Goal: Information Seeking & Learning: Learn about a topic

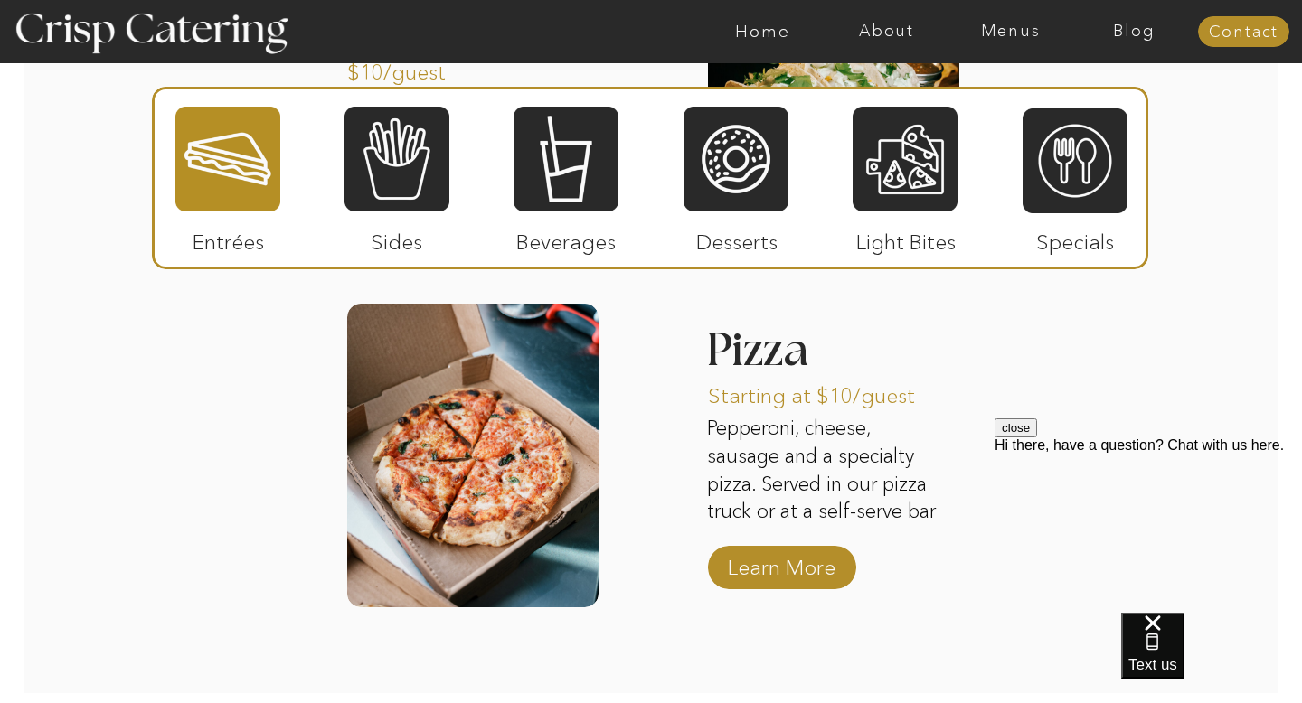
scroll to position [2900, 0]
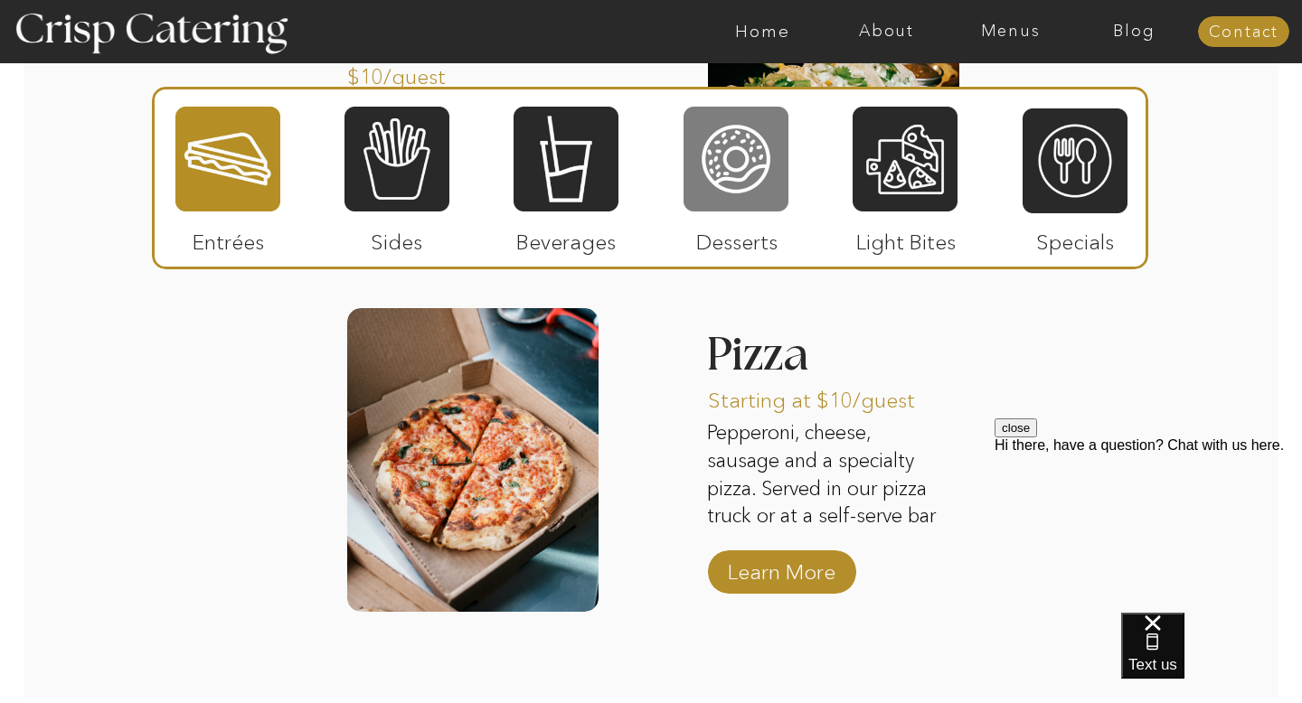
click at [723, 191] on div at bounding box center [735, 159] width 105 height 108
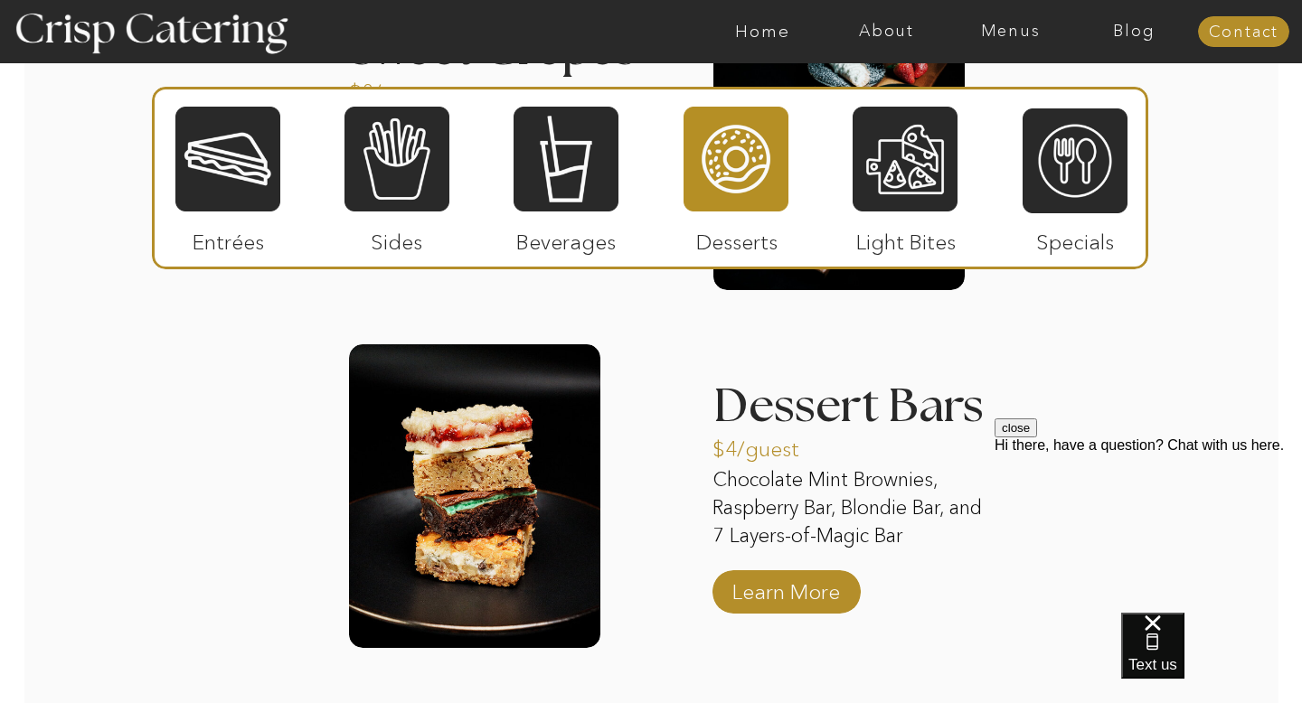
click at [414, 486] on div at bounding box center [474, 496] width 251 height 304
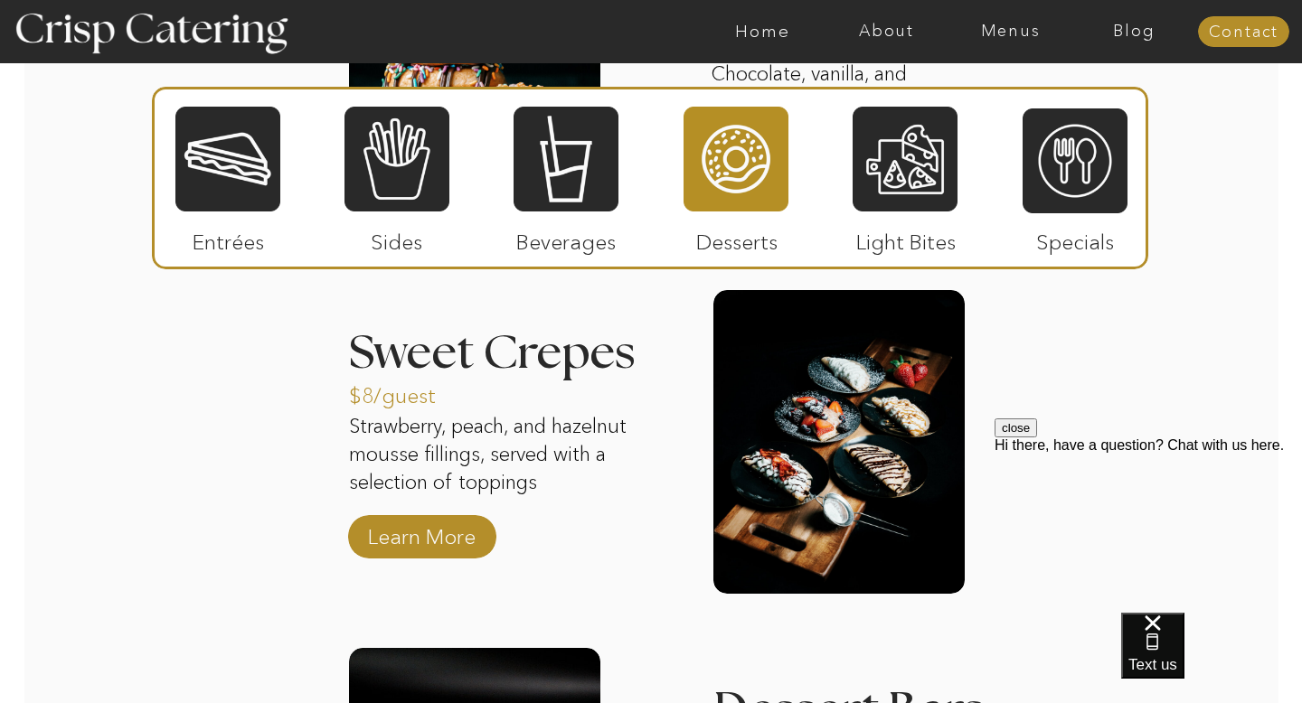
scroll to position [2654, 0]
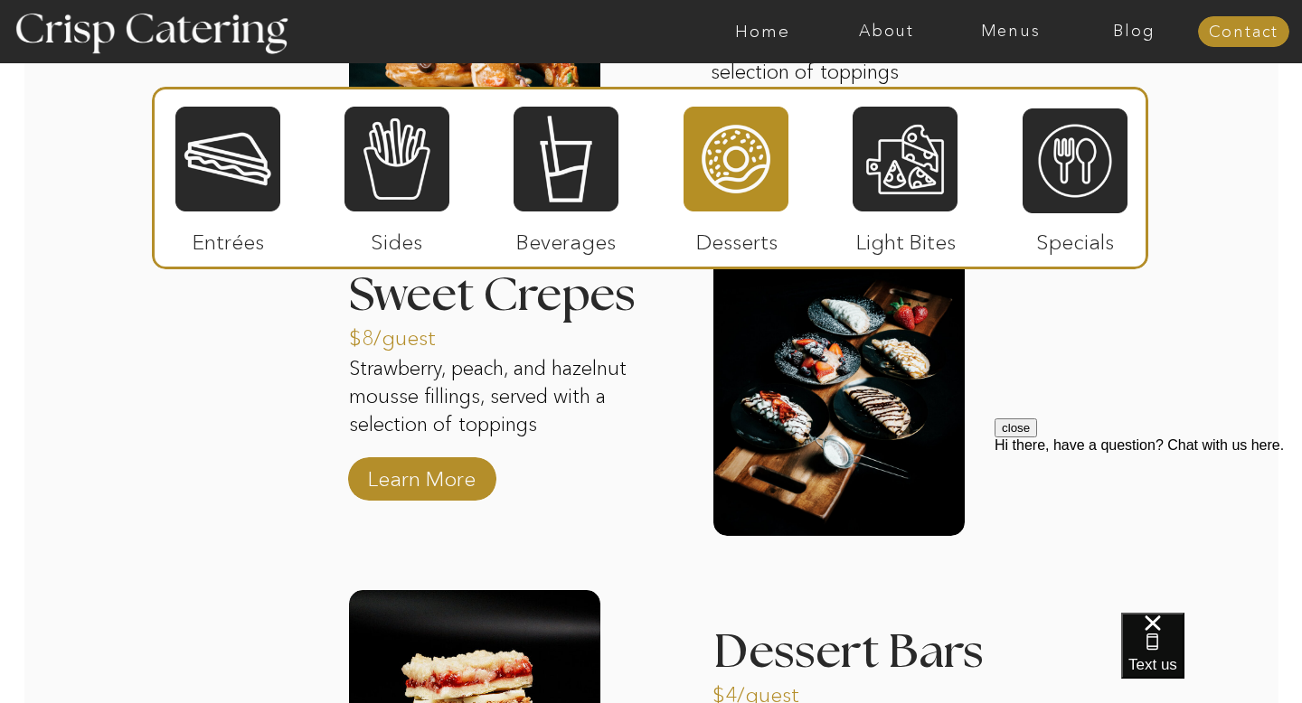
click at [414, 486] on p "Learn More" at bounding box center [422, 474] width 120 height 52
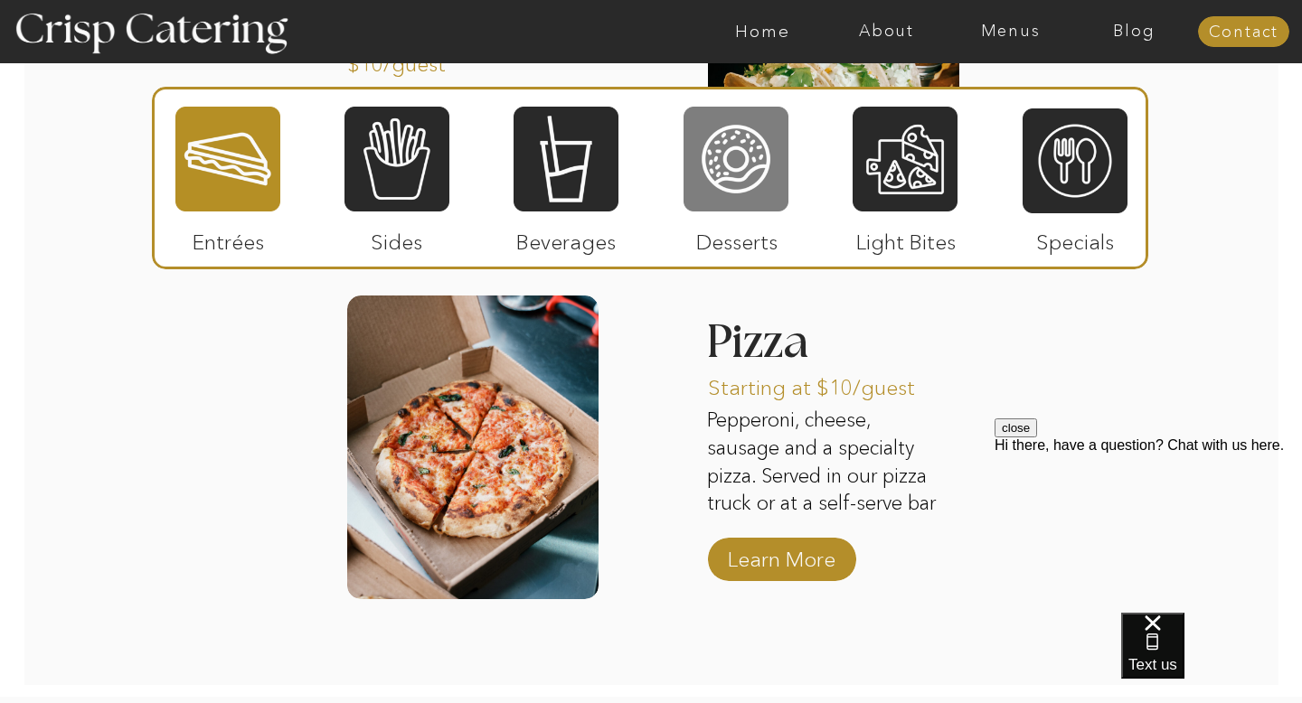
click at [753, 162] on div at bounding box center [735, 159] width 105 height 108
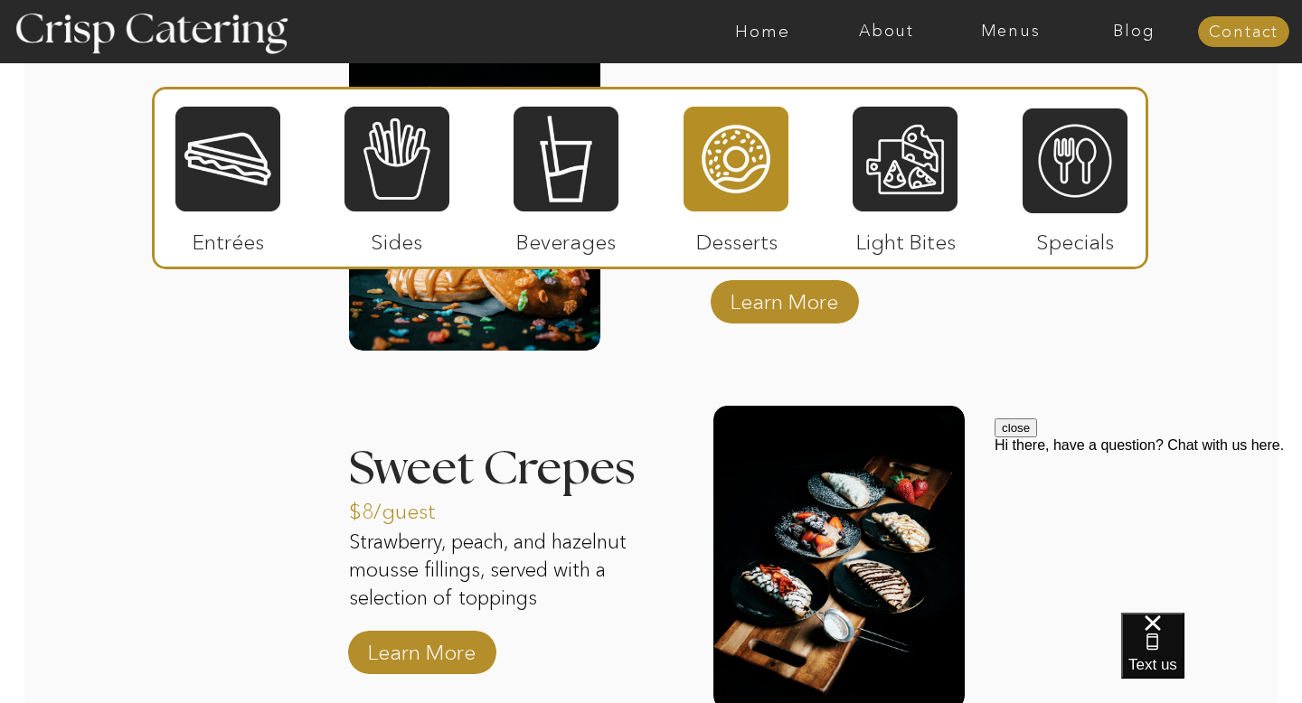
scroll to position [2484, 0]
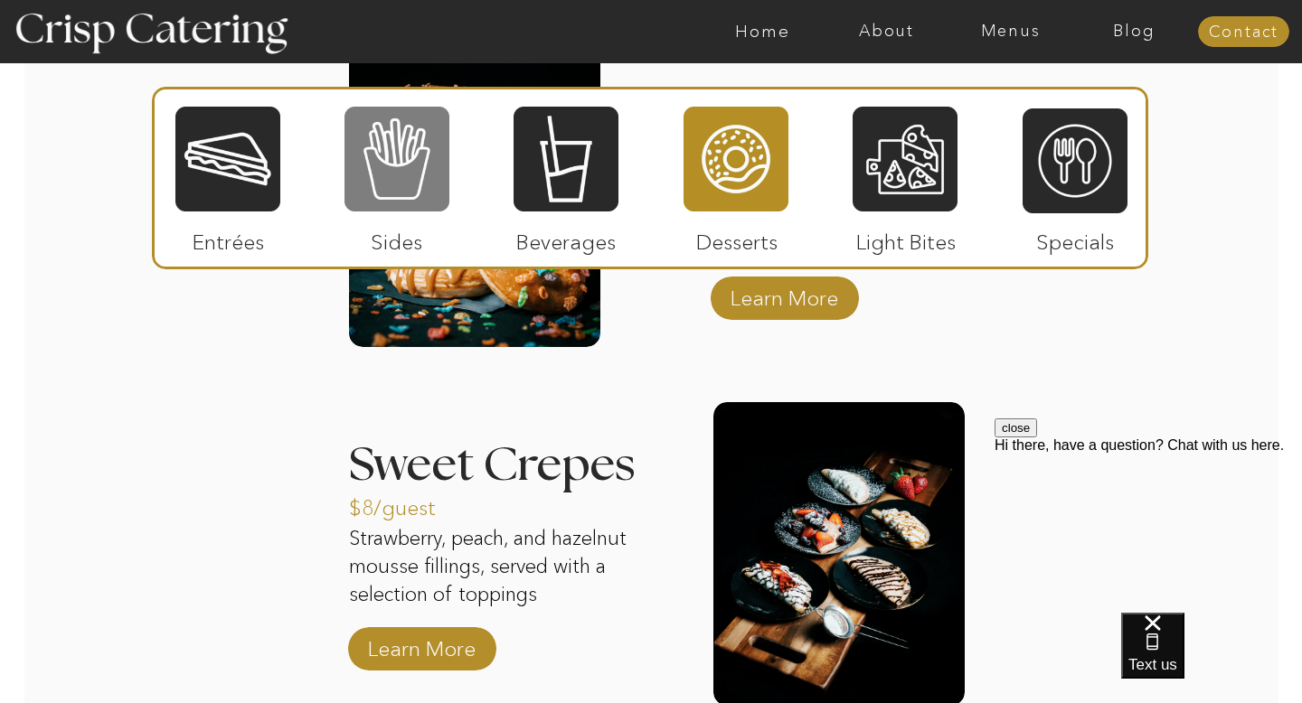
click at [397, 134] on div at bounding box center [396, 159] width 105 height 108
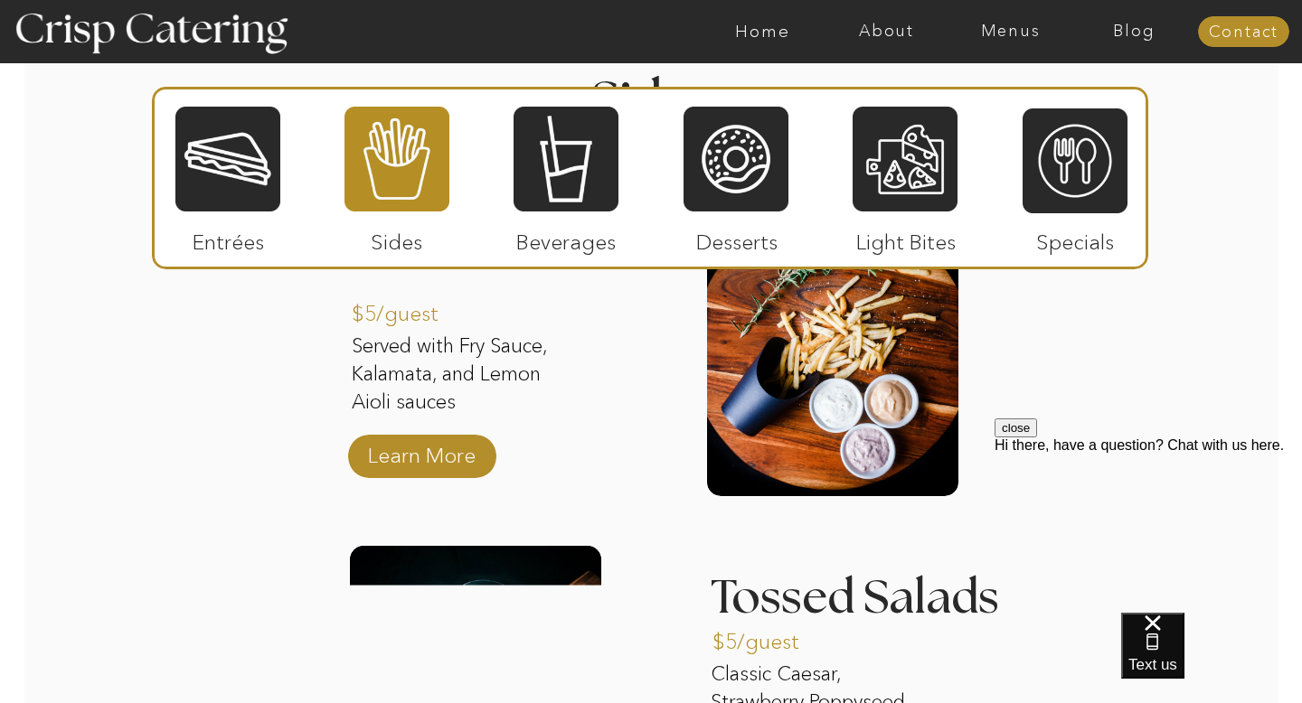
scroll to position [2332, 0]
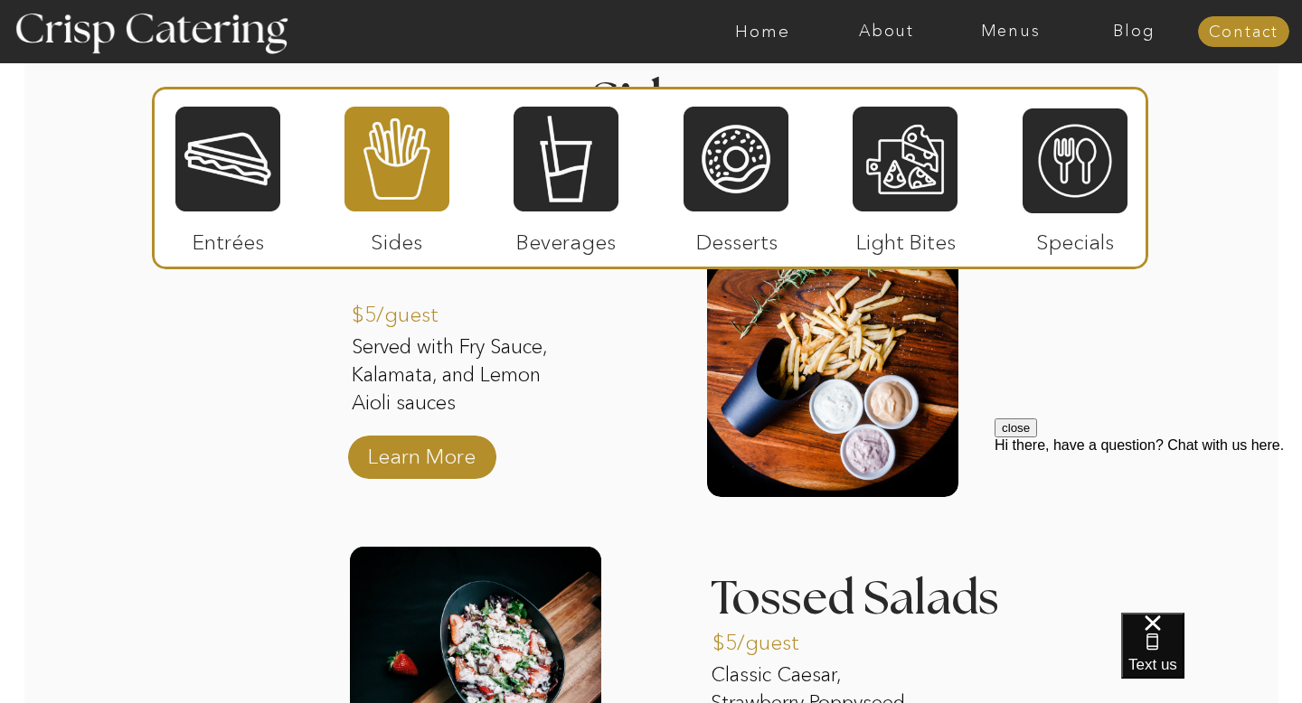
click at [1027, 49] on div at bounding box center [722, 31] width 2866 height 63
click at [1007, 24] on nav "Menus" at bounding box center [1010, 32] width 124 height 18
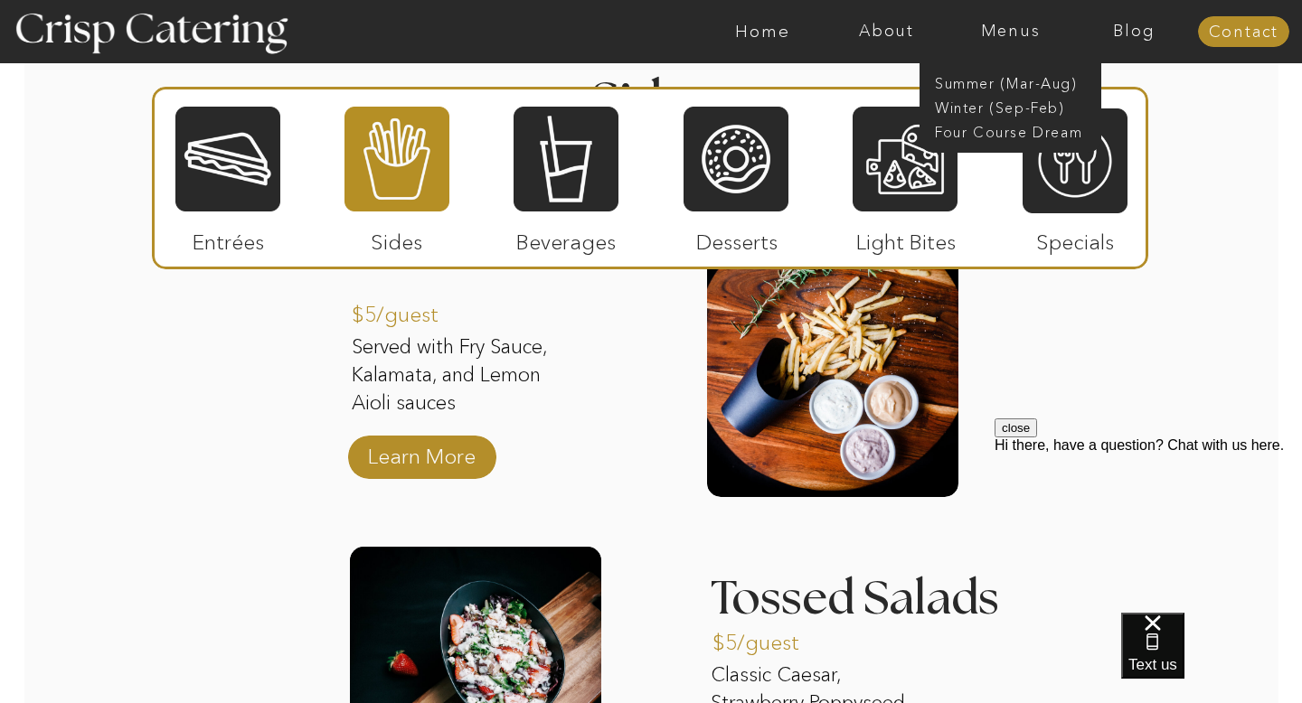
click at [1187, 183] on div "About Home Menus Contact Blog About Crisp Crisp Cares Reviews faq About Home Me…" at bounding box center [651, 331] width 1302 height 5326
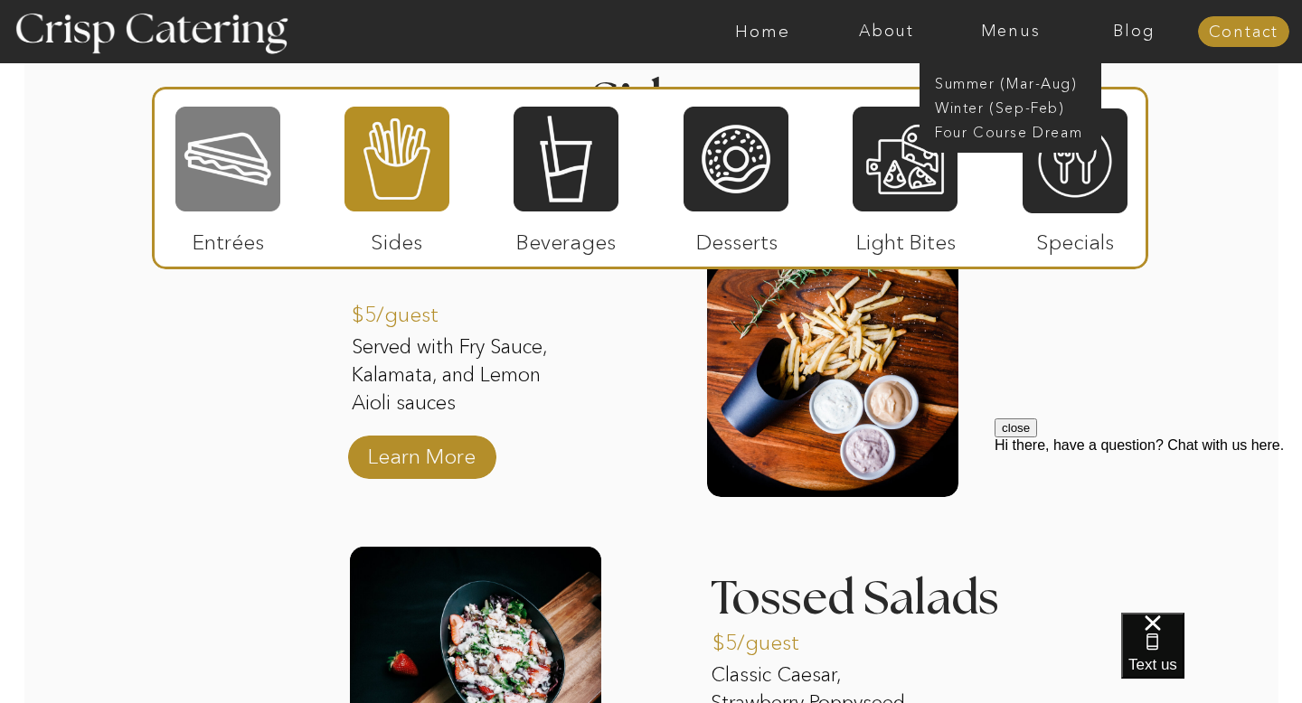
click at [184, 150] on div at bounding box center [227, 159] width 105 height 108
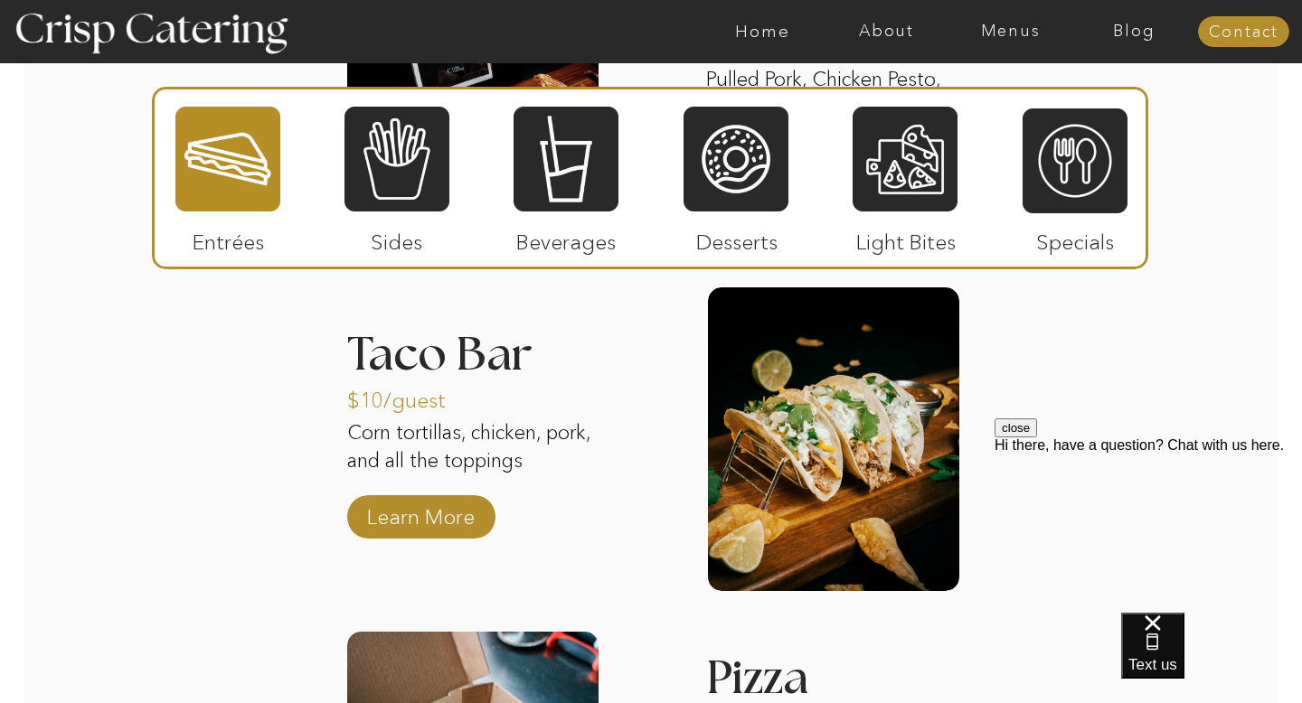
scroll to position [2583, 0]
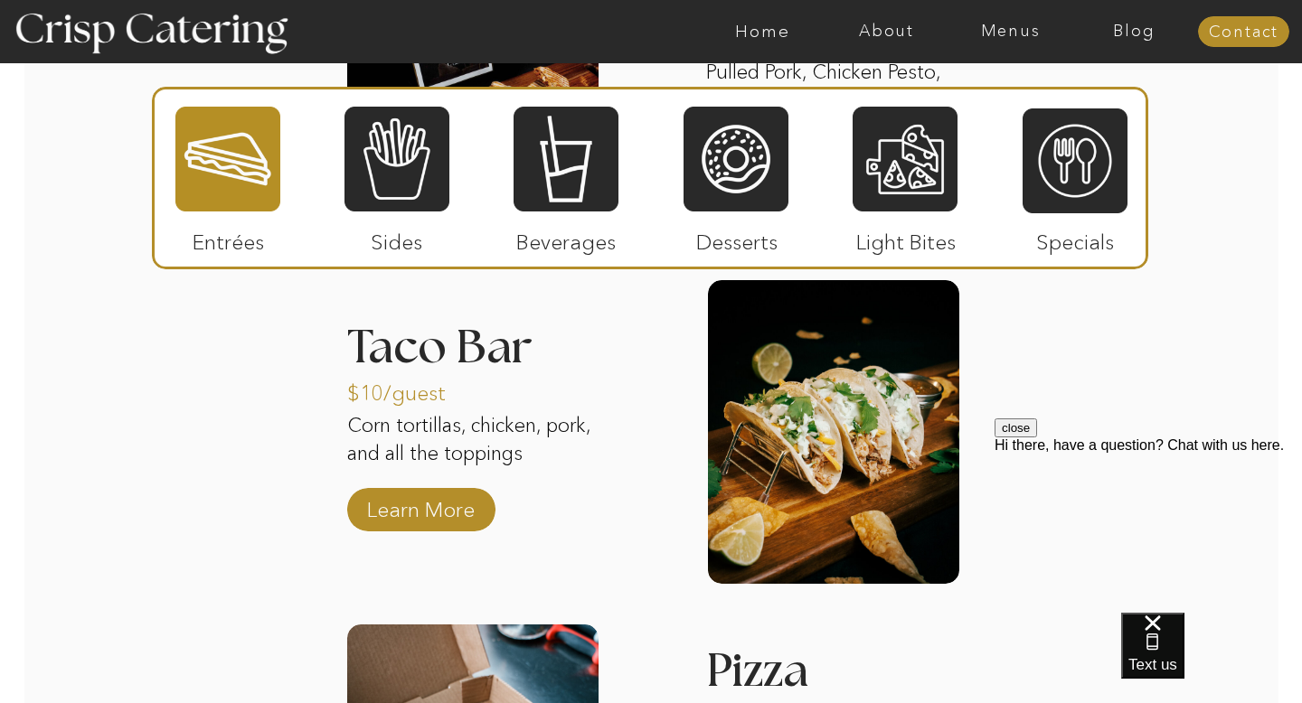
click at [449, 369] on p "$10/guest" at bounding box center [407, 388] width 120 height 52
click at [433, 503] on p "Learn More" at bounding box center [421, 505] width 120 height 52
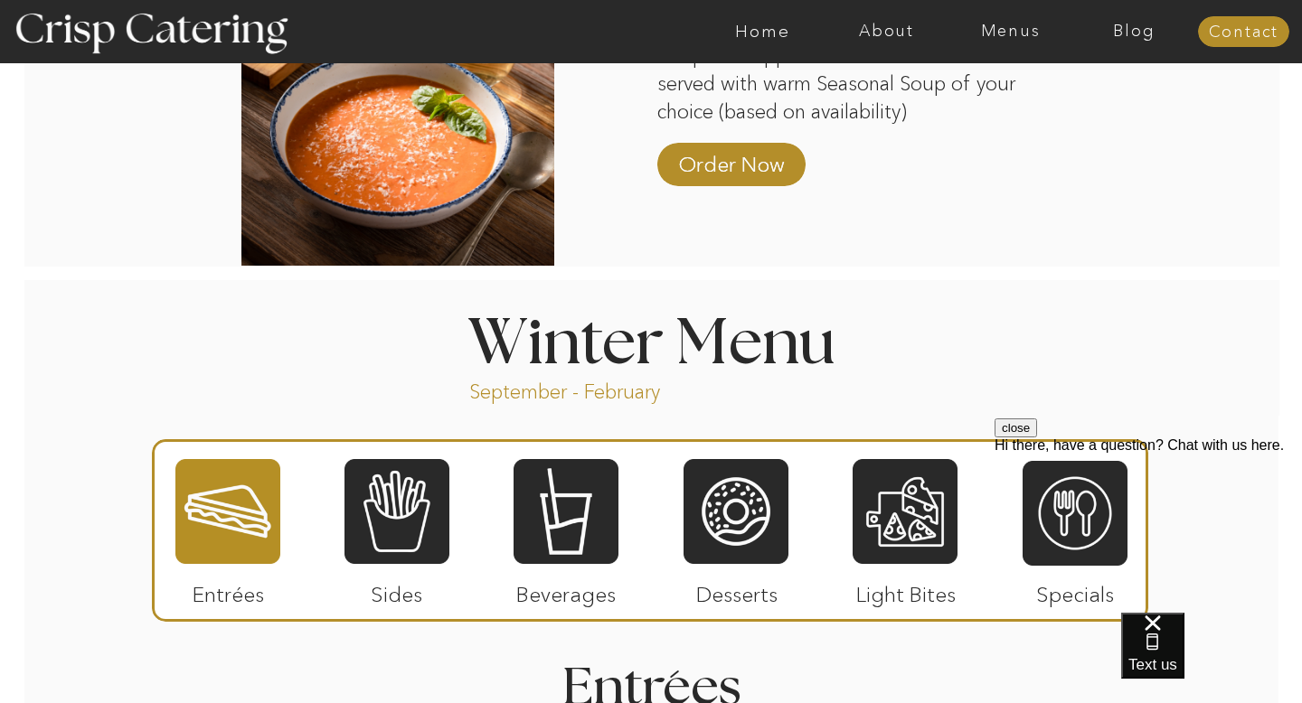
scroll to position [1764, 0]
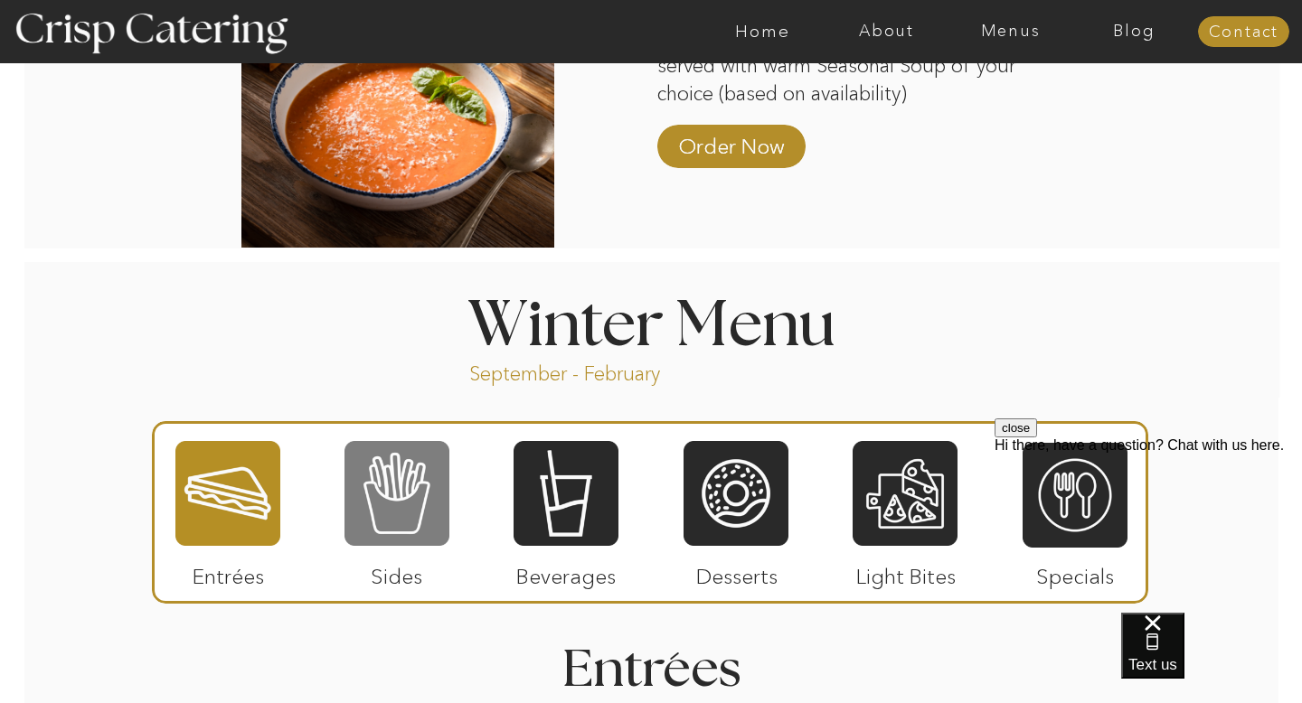
click at [413, 510] on div at bounding box center [396, 493] width 105 height 108
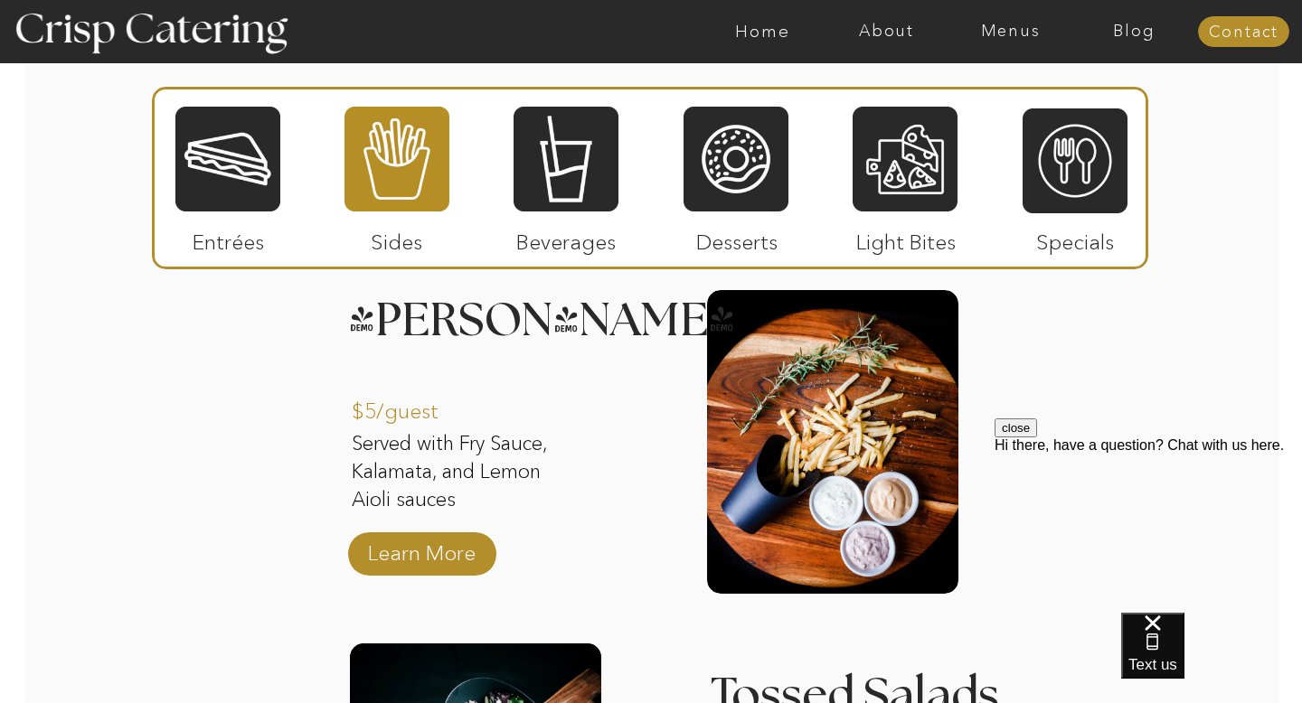
scroll to position [2238, 0]
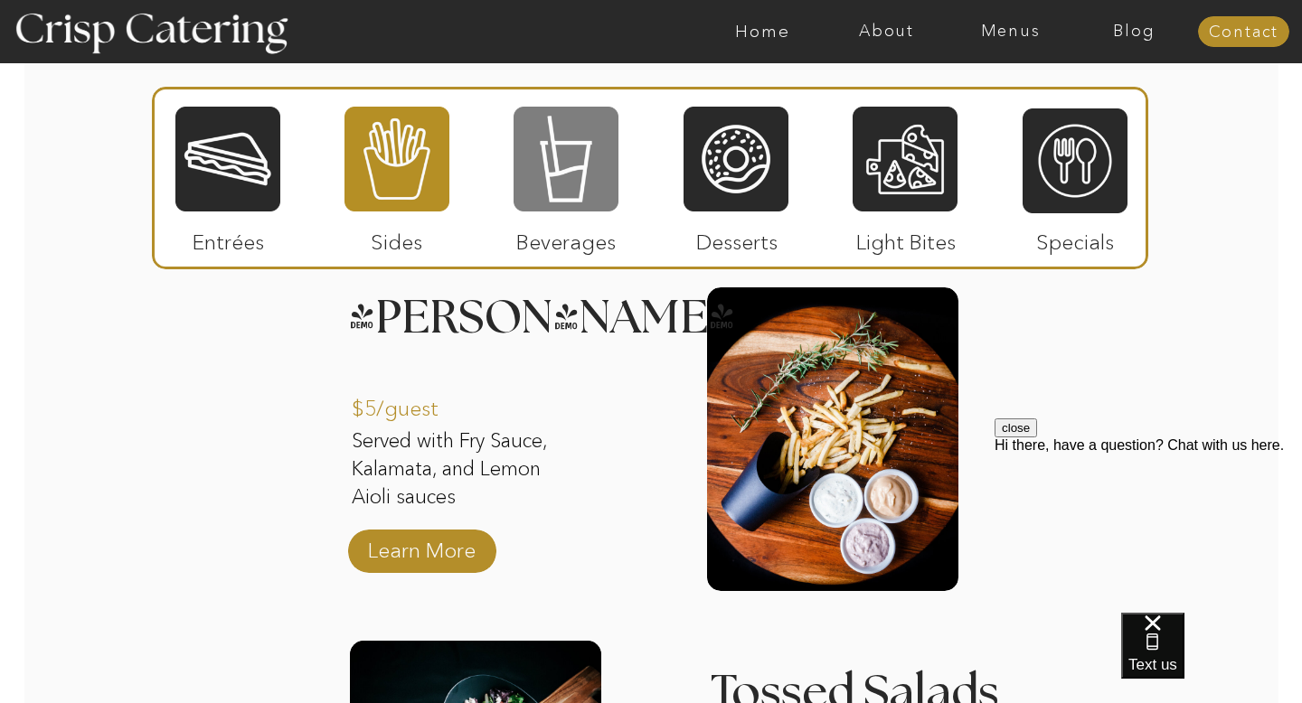
click at [566, 209] on div at bounding box center [565, 159] width 105 height 108
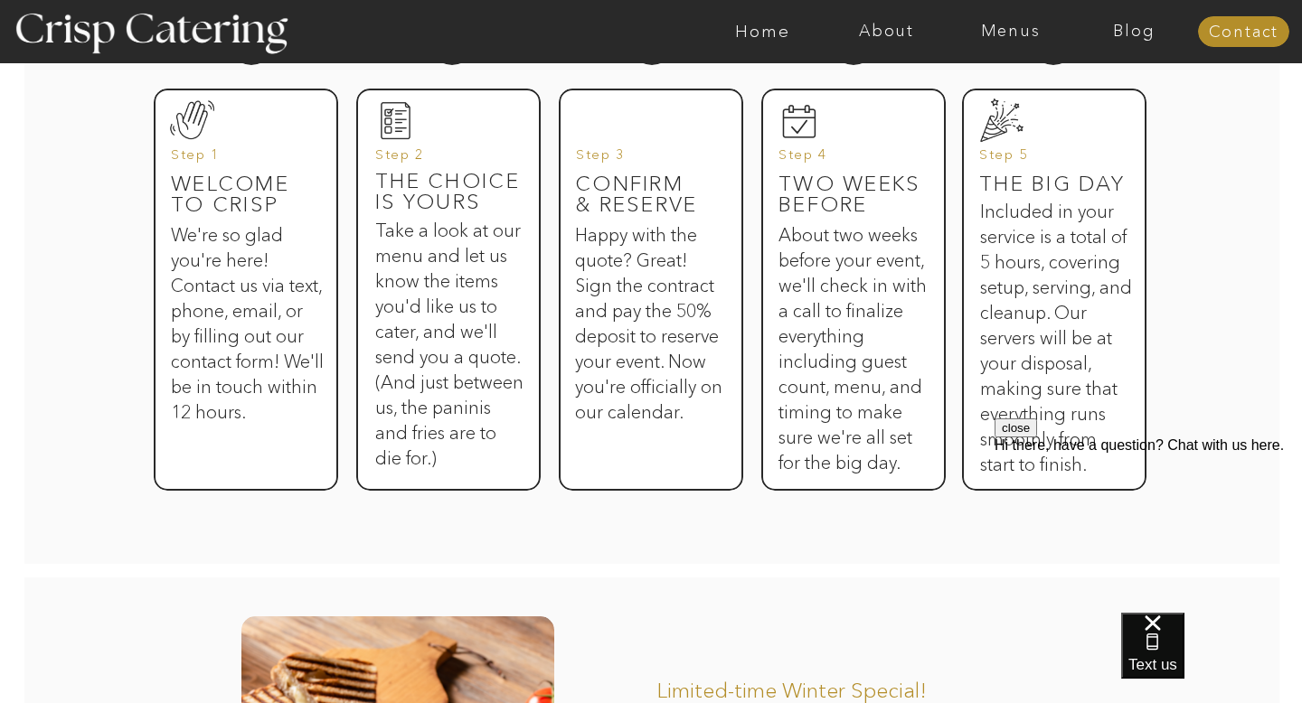
scroll to position [986, 0]
